Goal: Find specific page/section: Find specific page/section

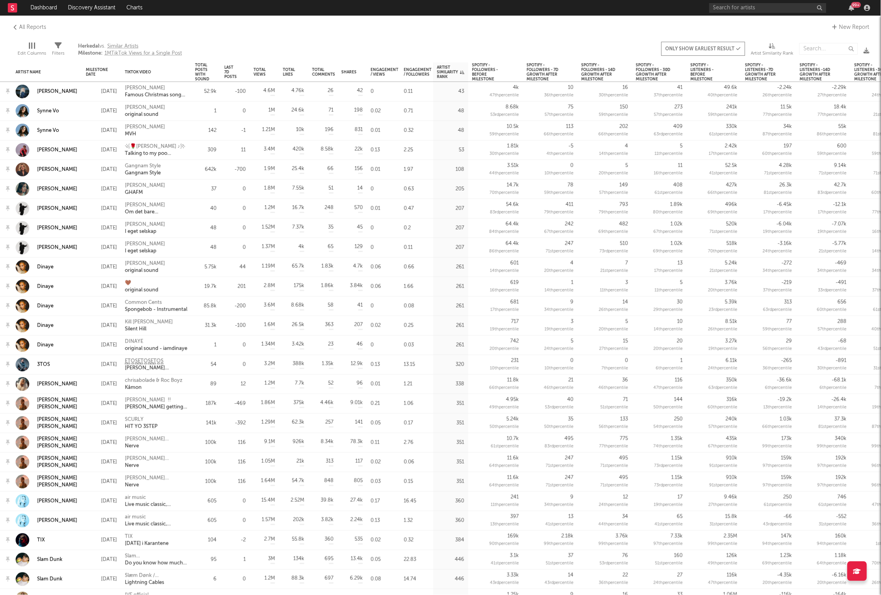
click at [11, 11] on rect at bounding box center [12, 7] width 9 height 9
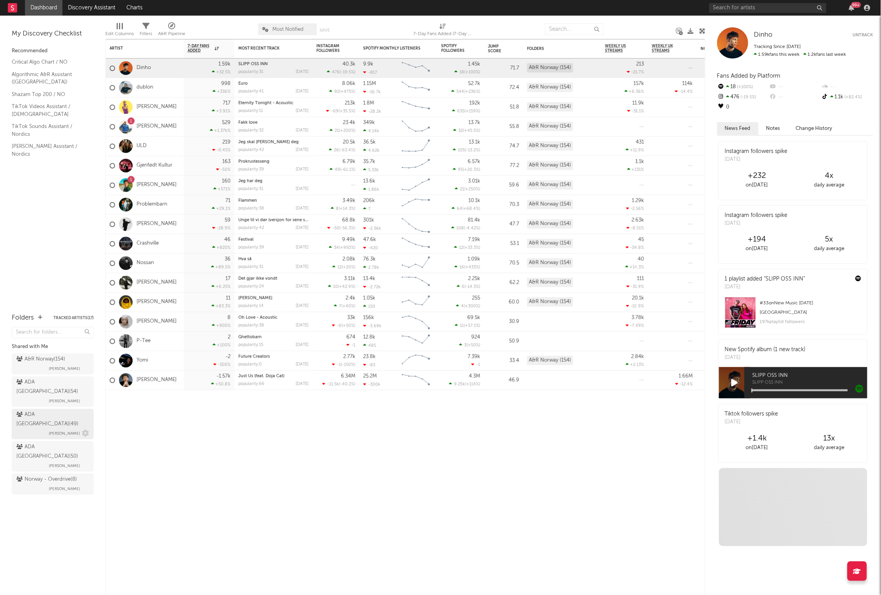
click at [39, 410] on div "ADA Norway ( 49 )" at bounding box center [51, 419] width 71 height 19
